Goal: Find specific page/section: Find specific page/section

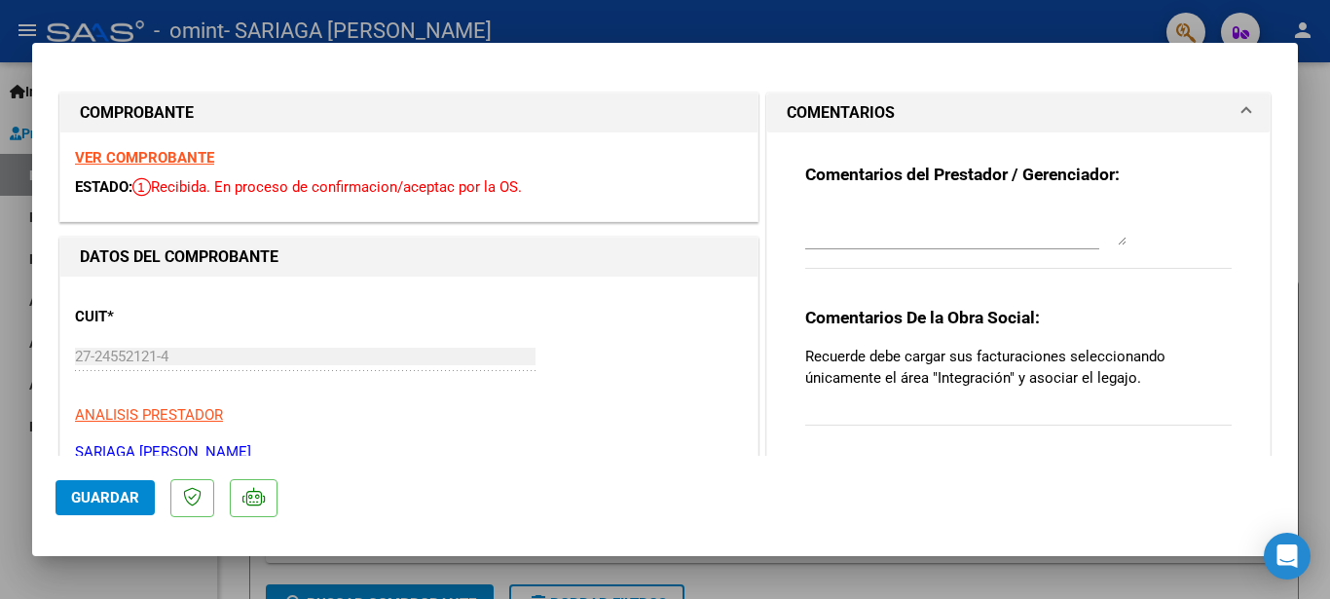
click at [1079, 362] on p "Recuerde debe cargar sus facturaciones seleccionando únicamente el área "Integr…" at bounding box center [1018, 367] width 427 height 43
click at [1329, 397] on div at bounding box center [665, 299] width 1330 height 599
type input "$ 0,00"
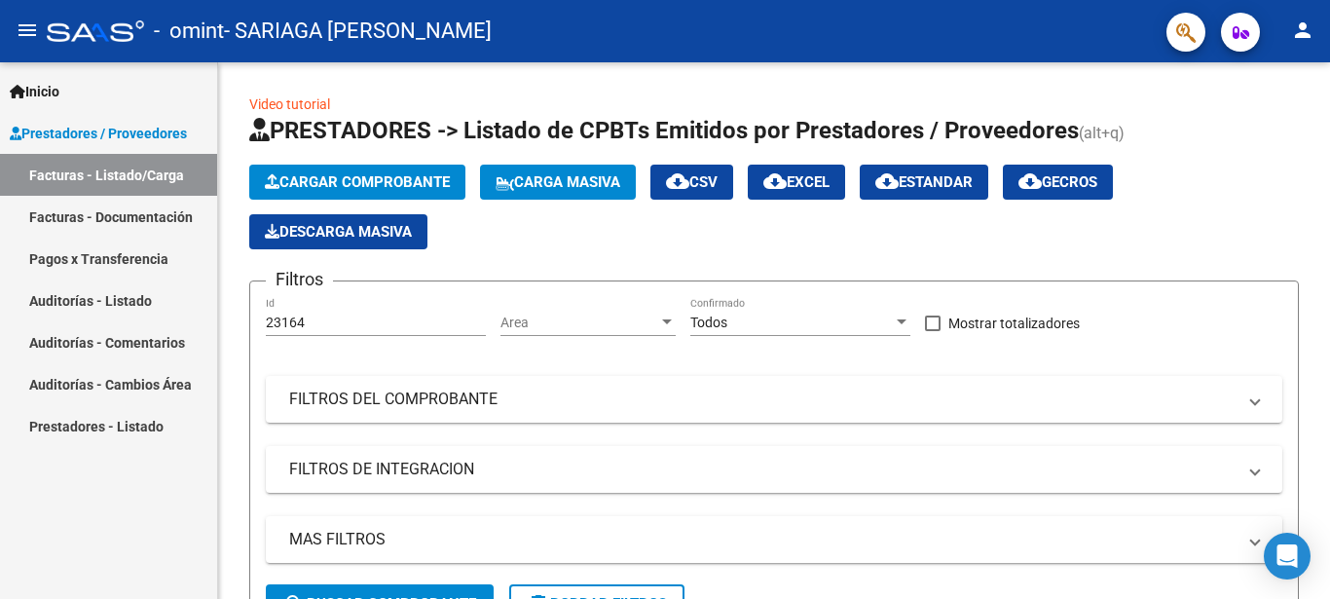
click at [57, 260] on link "Pagos x Transferencia" at bounding box center [108, 259] width 217 height 42
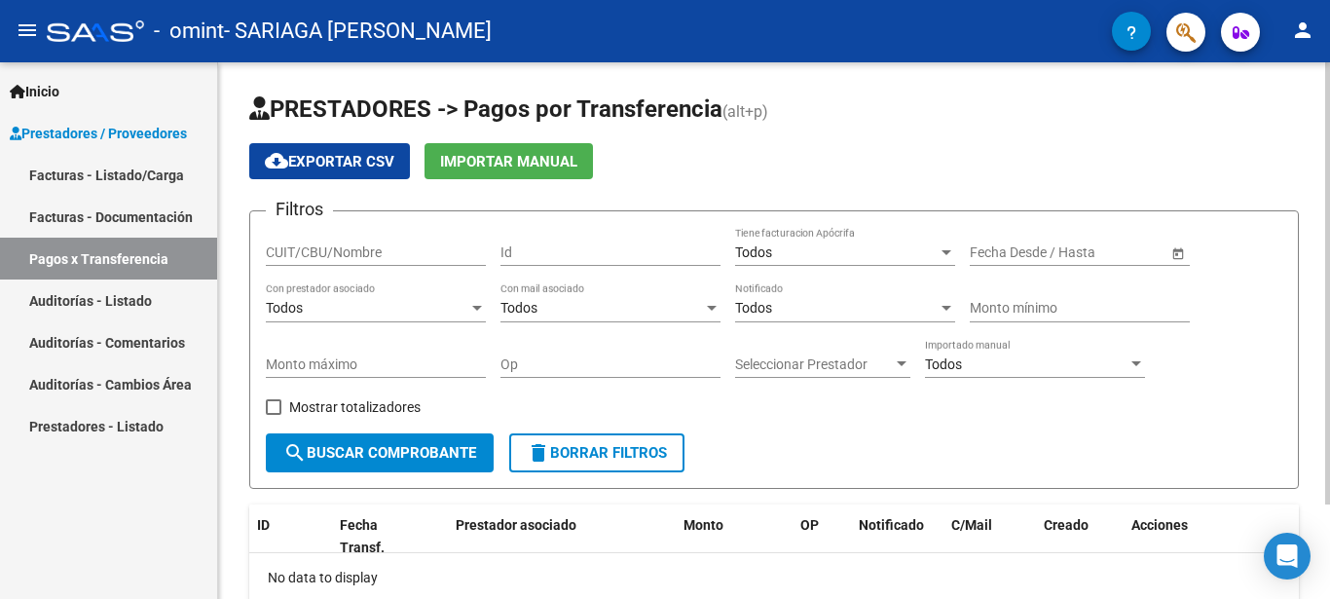
click at [1324, 216] on div "PRESTADORES -> Pagos por Transferencia (alt+p) cloud_download Exportar CSV Impo…" at bounding box center [774, 388] width 1112 height 652
click at [1329, 301] on div at bounding box center [1328, 283] width 5 height 442
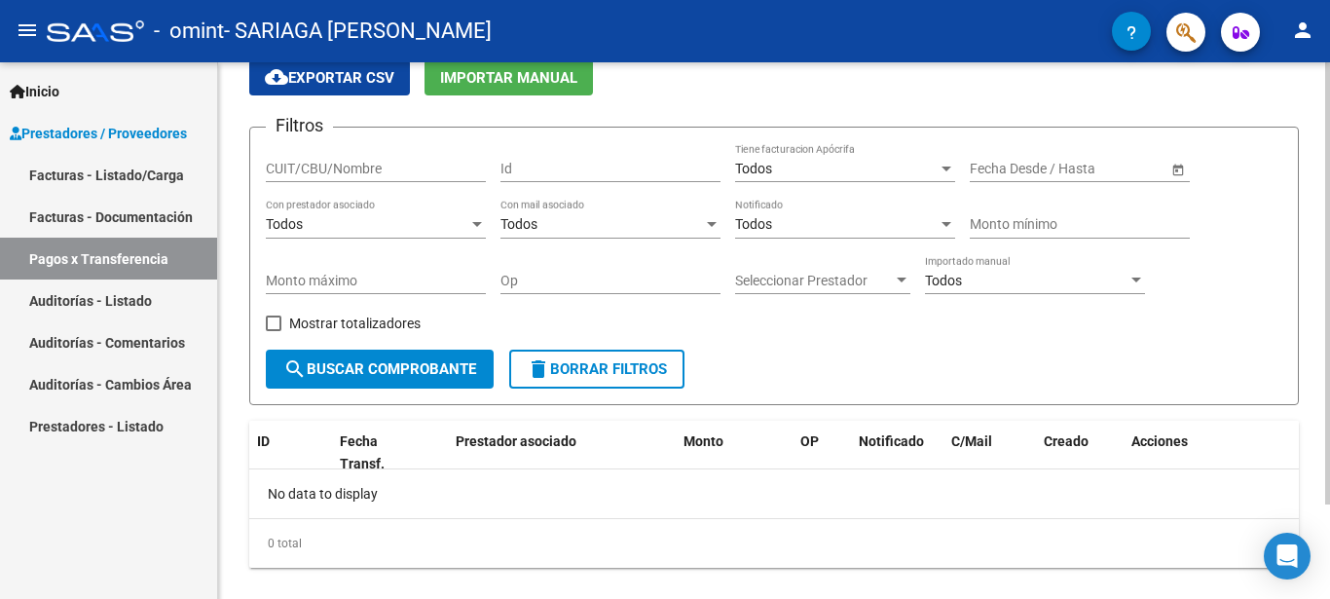
scroll to position [115, 0]
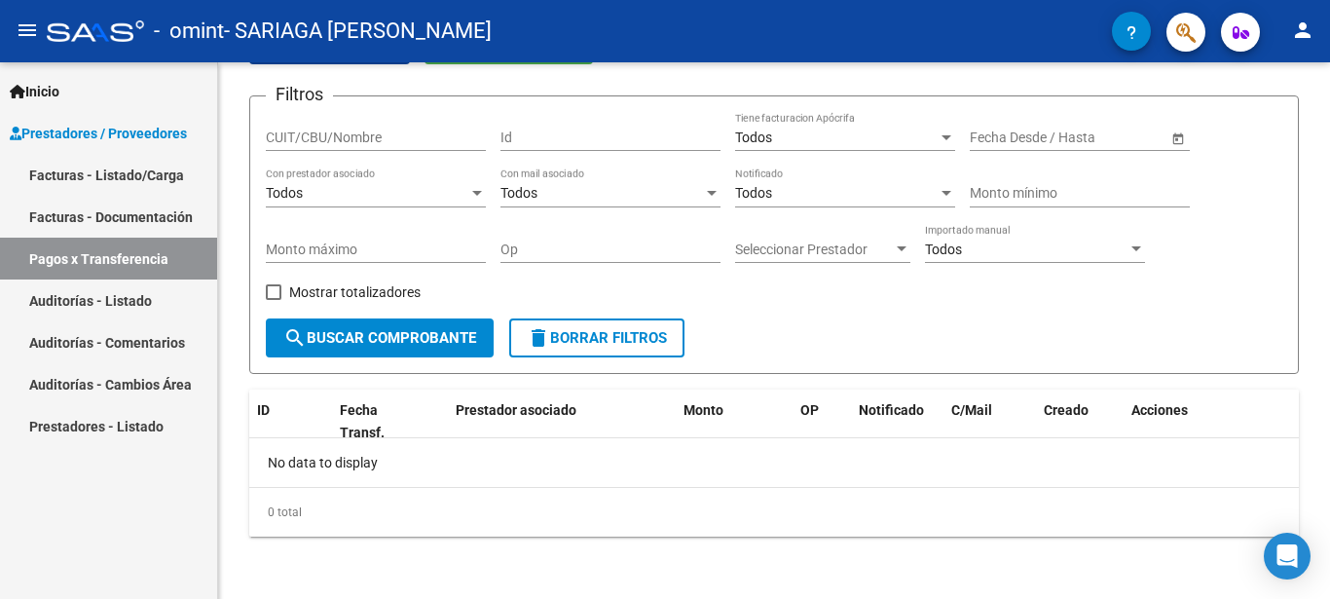
click at [167, 308] on link "Auditorías - Listado" at bounding box center [108, 301] width 217 height 42
